Goal: Entertainment & Leisure: Browse casually

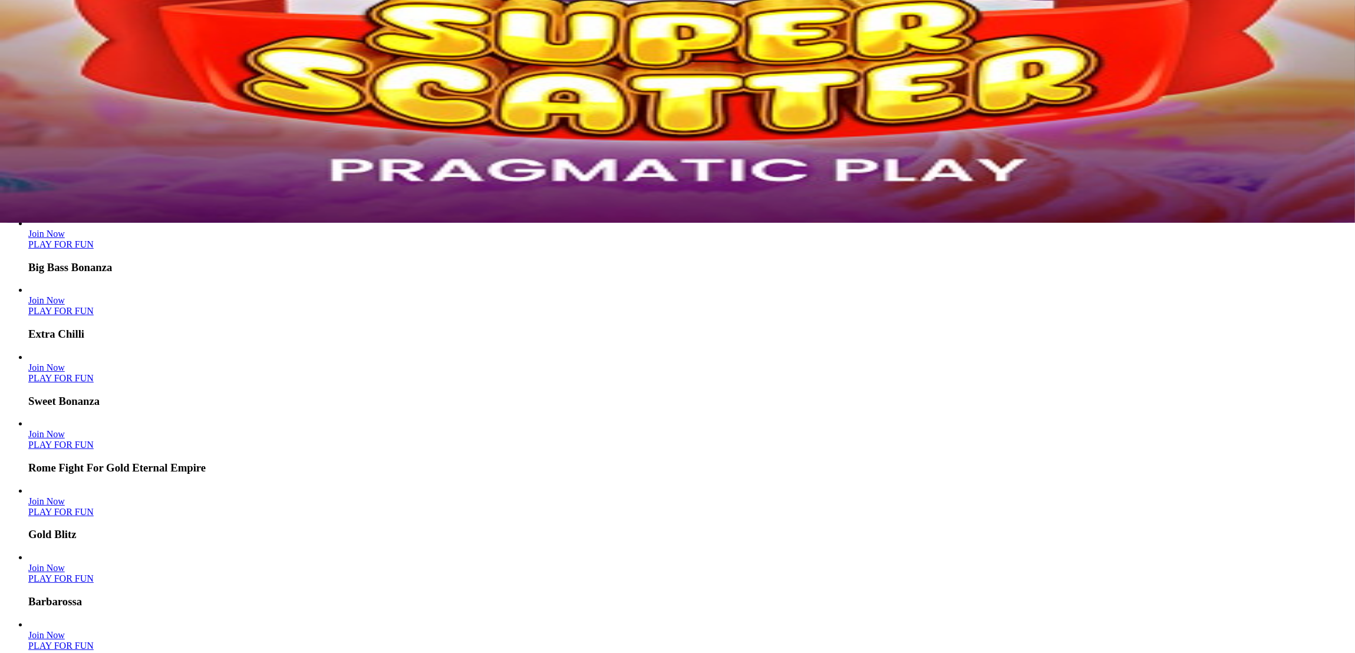
scroll to position [427, 0]
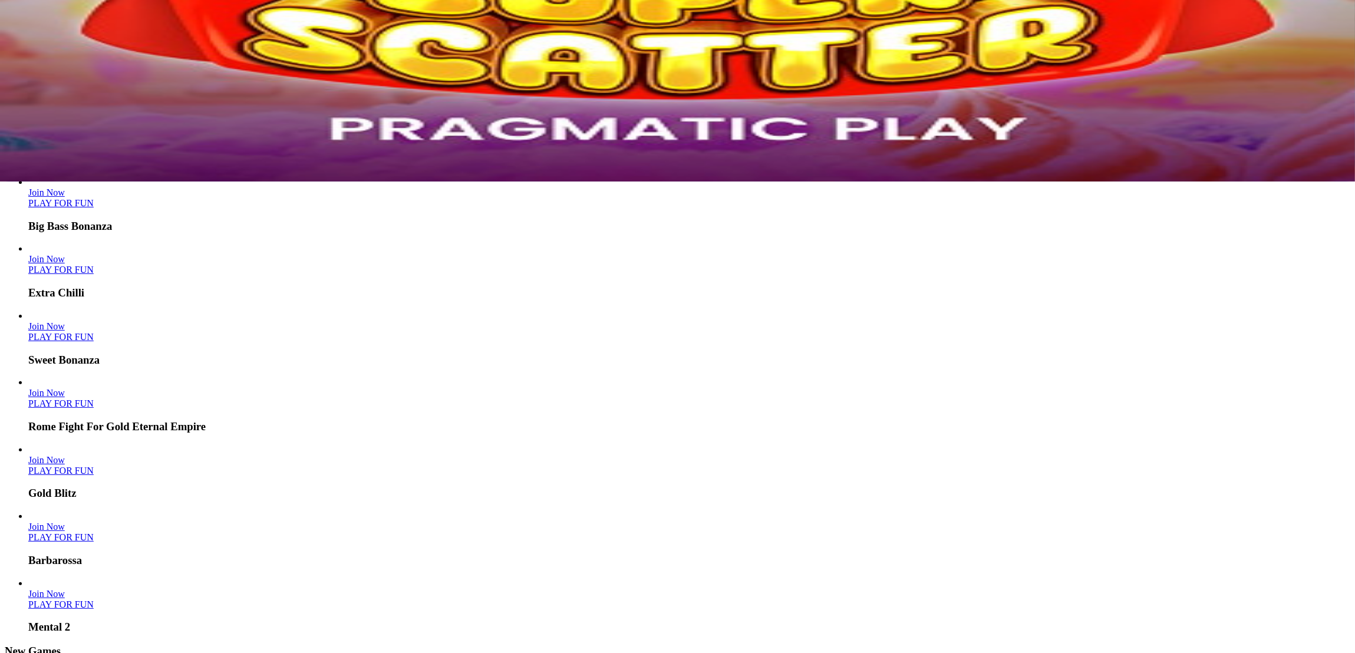
scroll to position [354, 0]
